Goal: Task Accomplishment & Management: Use online tool/utility

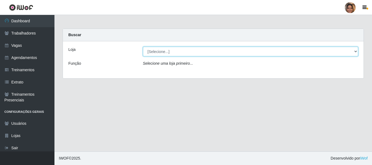
click at [353, 51] on select "[Selecione...] Mar Vermelho - CEASA Mar Vermelho - Centro de Distribuição" at bounding box center [251, 52] width 216 height 10
select select "474"
click at [143, 47] on select "[Selecione...] Mar Vermelho - CEASA Mar Vermelho - Centro de Distribuição" at bounding box center [251, 52] width 216 height 10
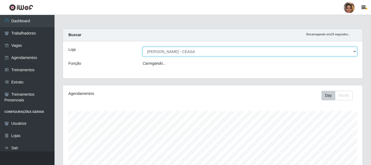
scroll to position [113, 299]
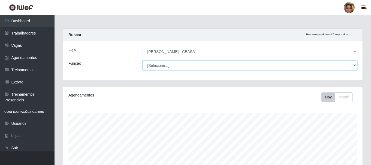
click at [354, 67] on select "[Selecione...] Repositor Repositor + Repositor ++" at bounding box center [249, 66] width 214 height 10
click at [142, 61] on select "[Selecione...] Repositor Repositor + Repositor ++" at bounding box center [249, 66] width 214 height 10
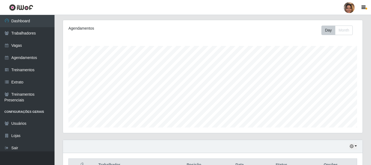
scroll to position [18, 0]
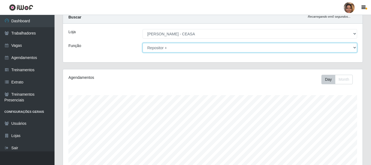
click at [354, 46] on select "[Selecione...] Repositor Repositor + Repositor ++" at bounding box center [249, 48] width 214 height 10
click at [142, 43] on select "[Selecione...] Repositor Repositor + Repositor ++" at bounding box center [249, 48] width 214 height 10
click at [354, 48] on select "[Selecione...] Repositor Repositor + Repositor ++" at bounding box center [249, 48] width 214 height 10
click at [142, 43] on select "[Selecione...] Repositor Repositor + Repositor ++" at bounding box center [249, 48] width 214 height 10
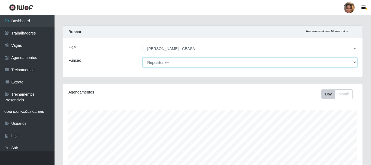
scroll to position [0, 0]
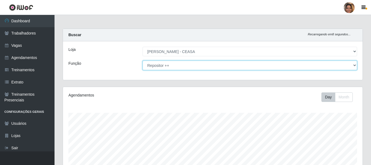
click at [354, 66] on select "[Selecione...] Repositor Repositor + Repositor ++" at bounding box center [249, 66] width 214 height 10
select select "24"
click at [142, 61] on select "[Selecione...] Repositor Repositor + Repositor ++" at bounding box center [249, 66] width 214 height 10
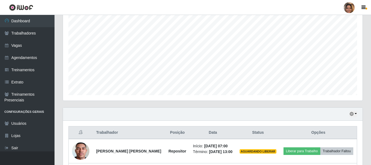
scroll to position [156, 0]
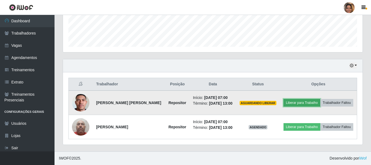
click at [319, 99] on button "Liberar para Trabalho" at bounding box center [301, 103] width 37 height 8
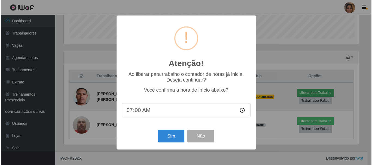
scroll to position [113, 297]
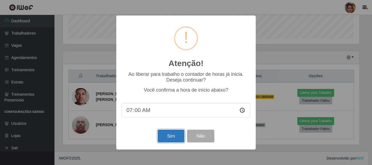
click at [170, 135] on button "Sim" at bounding box center [171, 136] width 26 height 13
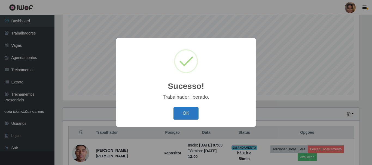
click at [183, 118] on button "OK" at bounding box center [186, 113] width 25 height 13
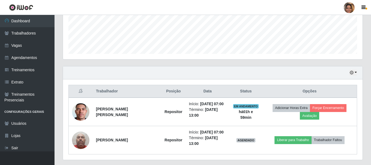
scroll to position [154, 0]
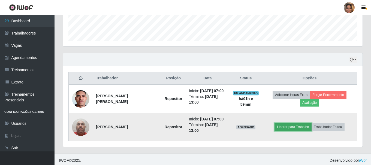
click at [292, 128] on button "Liberar para Trabalho" at bounding box center [292, 127] width 37 height 8
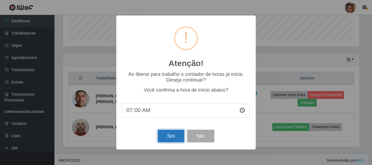
click at [172, 138] on button "Sim" at bounding box center [171, 136] width 26 height 13
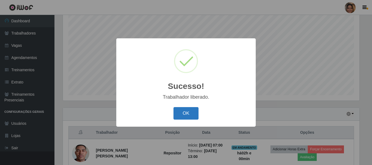
click at [180, 108] on button "OK" at bounding box center [186, 113] width 25 height 13
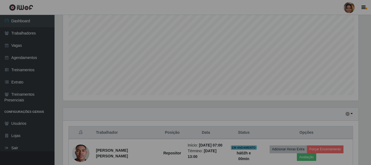
scroll to position [113, 299]
